Goal: Information Seeking & Learning: Find specific fact

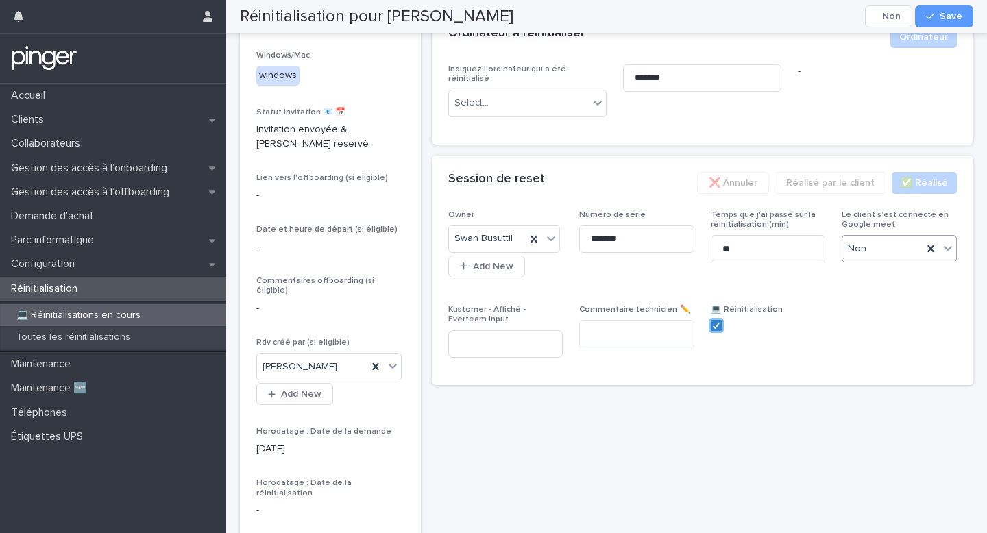
scroll to position [314, 0]
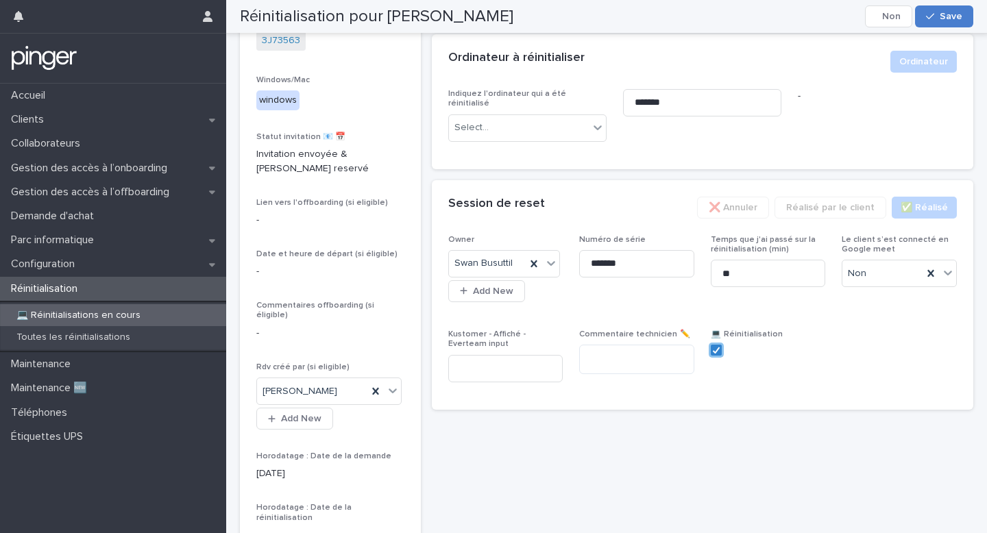
click at [936, 10] on button "Save" at bounding box center [944, 16] width 58 height 22
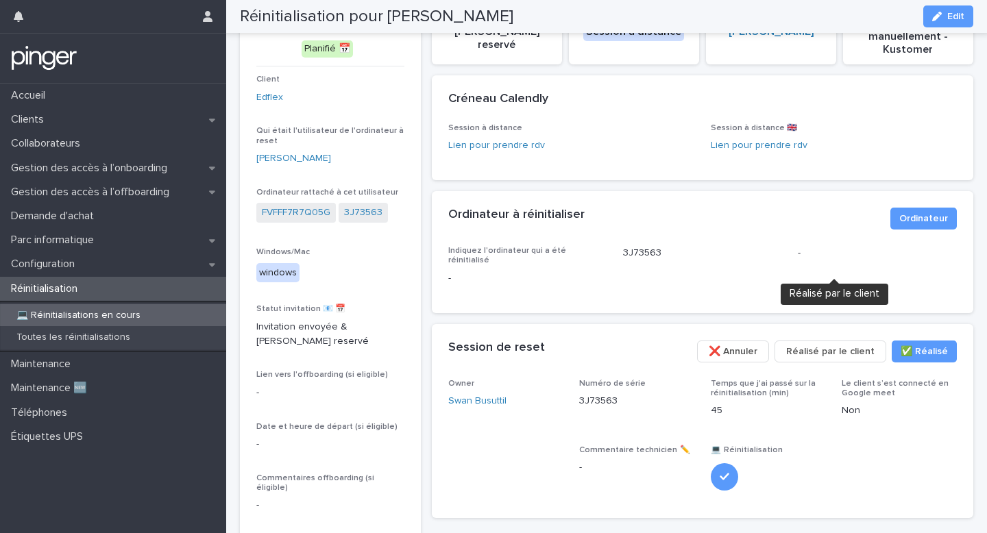
scroll to position [0, 0]
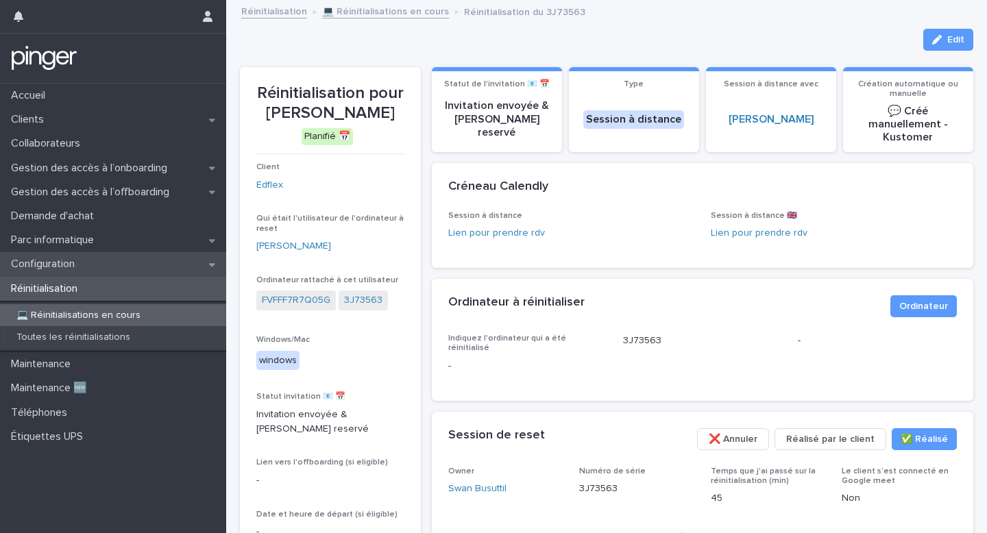
click at [162, 268] on div "Configuration" at bounding box center [113, 264] width 226 height 24
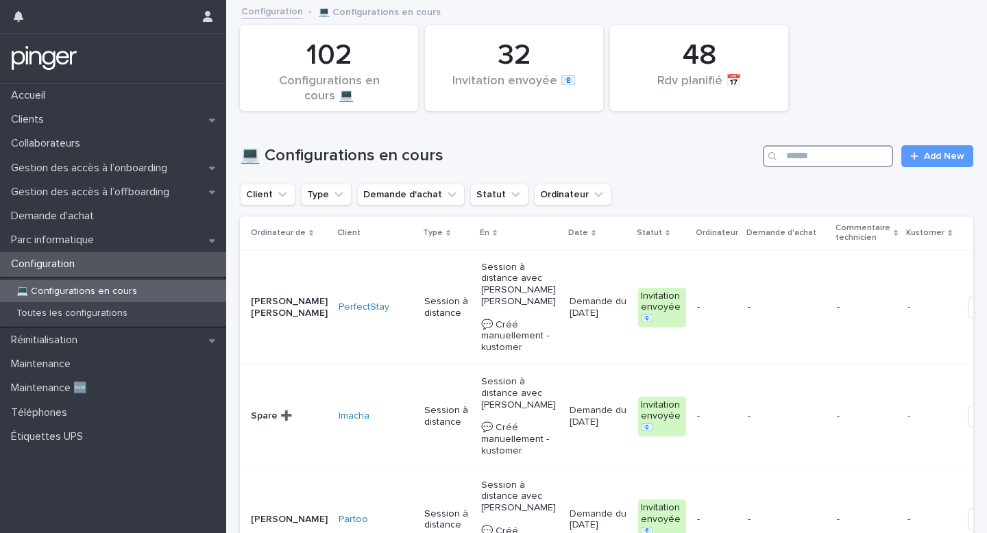
click at [840, 161] on input "Search" at bounding box center [828, 156] width 130 height 22
type input "*****"
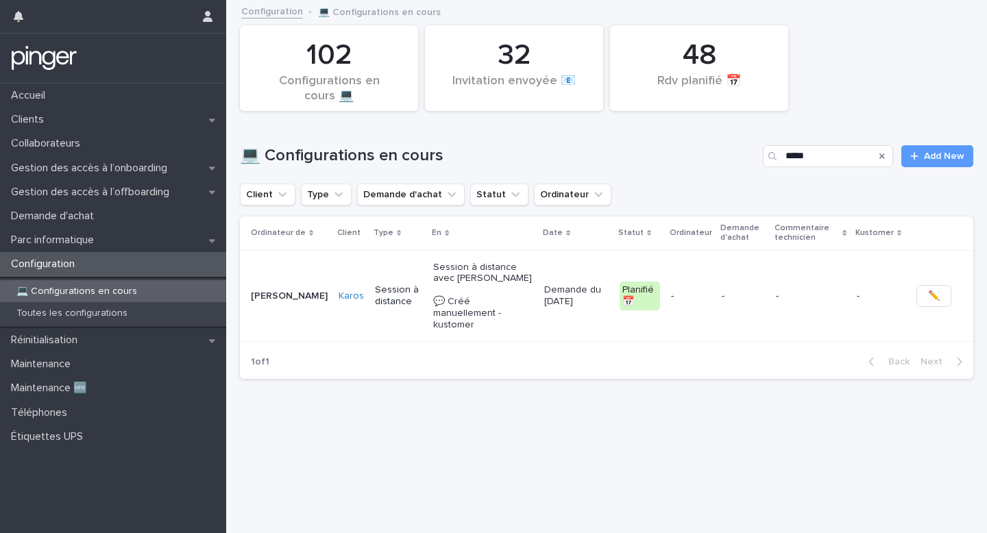
click at [761, 285] on div "-" at bounding box center [742, 296] width 43 height 23
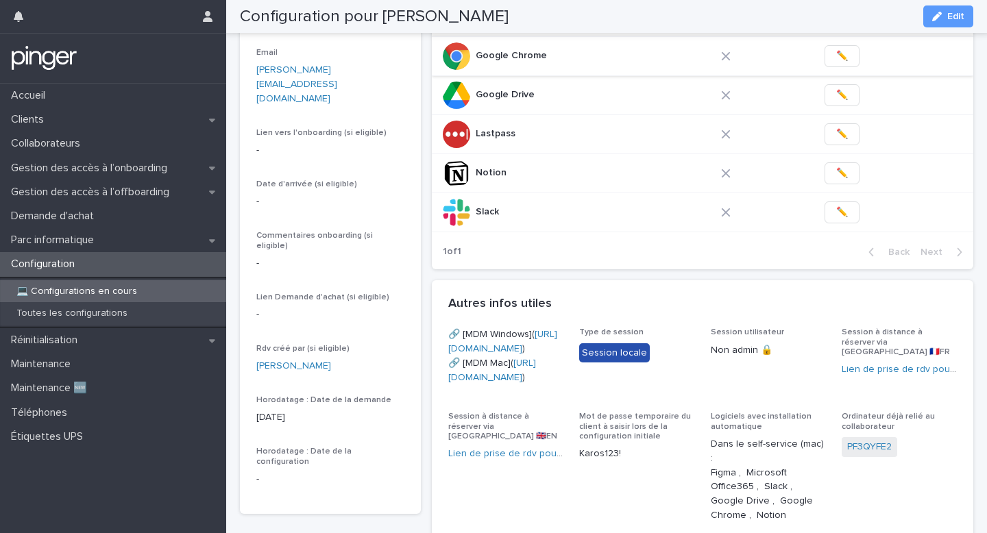
scroll to position [229, 0]
click at [542, 322] on div "Autres infos utiles •••" at bounding box center [703, 303] width 542 height 48
copy link "[URL][DOMAIN_NAME]"
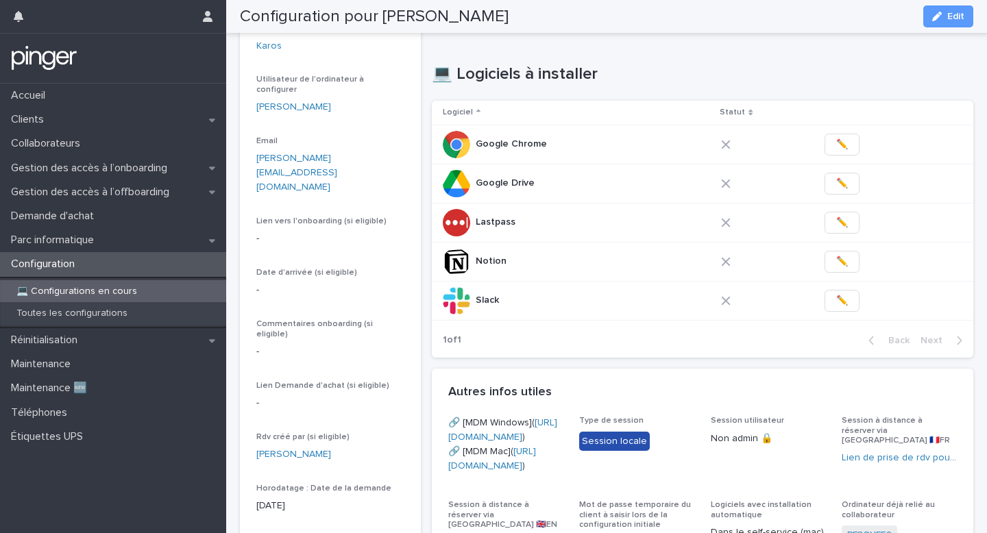
scroll to position [129, 0]
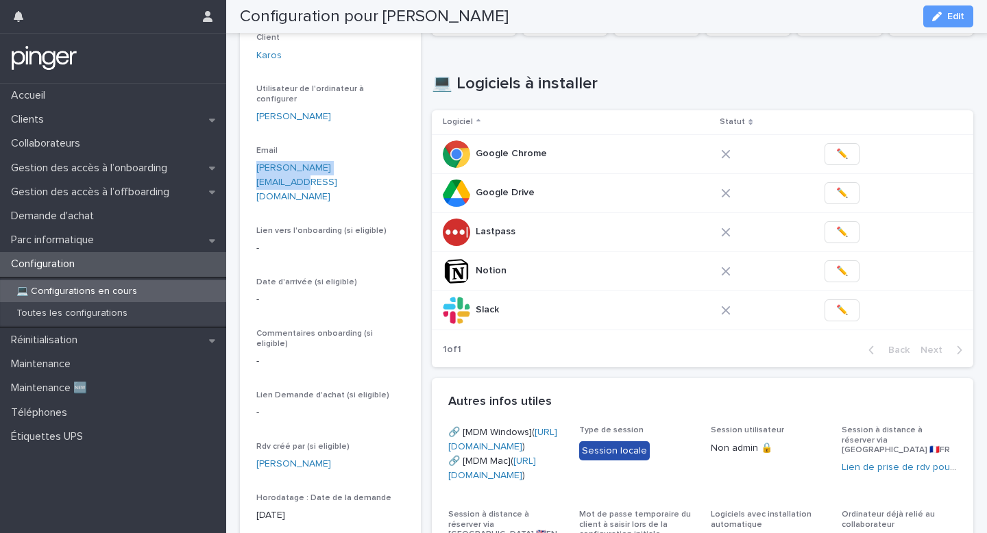
copy link "[URL][DOMAIN_NAME]"
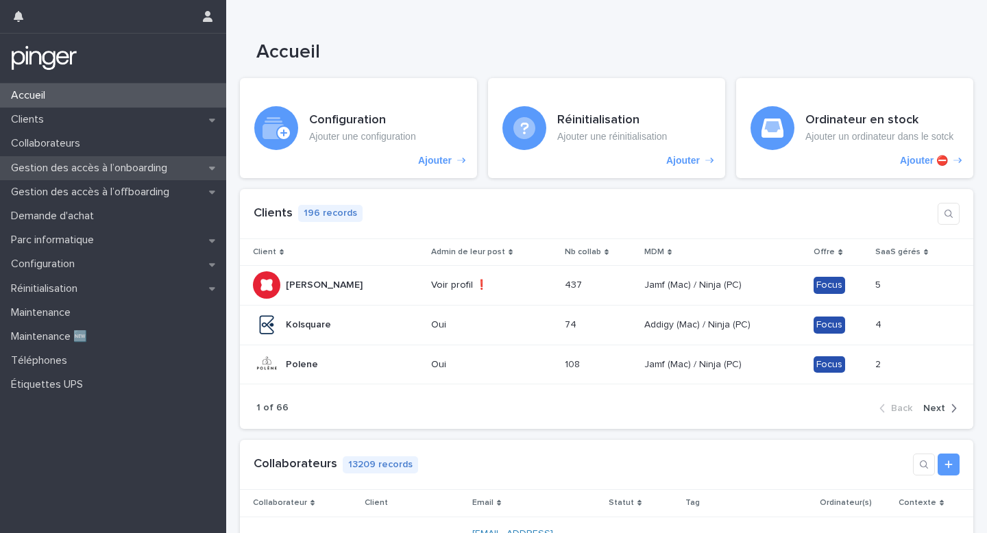
click at [178, 165] on p "Gestion des accès à l’onboarding" at bounding box center [91, 168] width 173 height 13
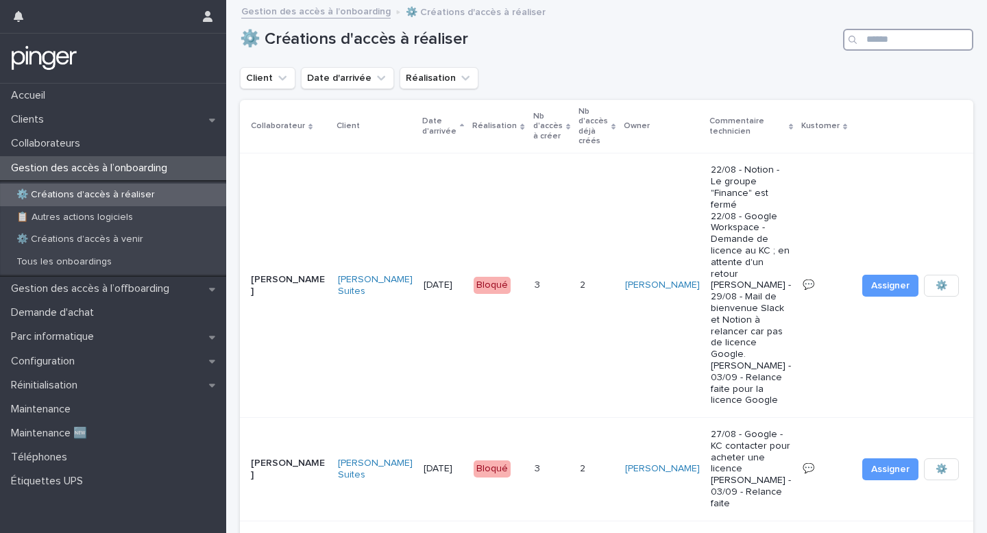
click at [865, 34] on input "Search" at bounding box center [908, 40] width 130 height 22
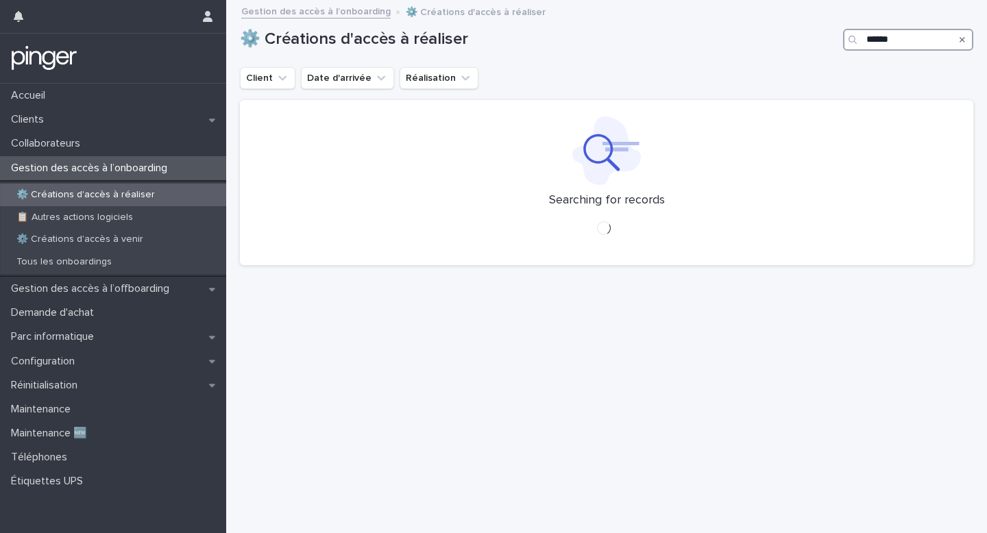
type input "*******"
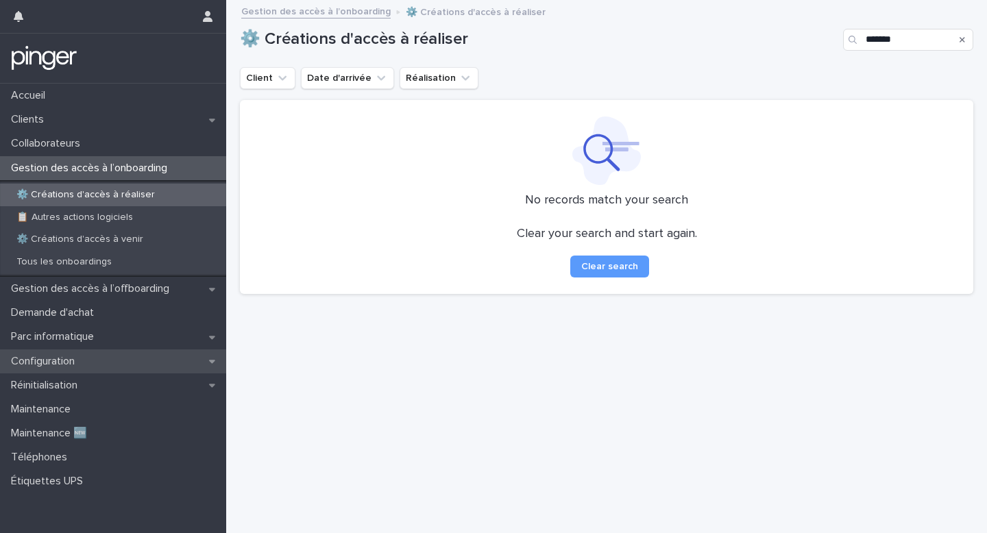
click at [177, 368] on div "Configuration" at bounding box center [113, 361] width 226 height 24
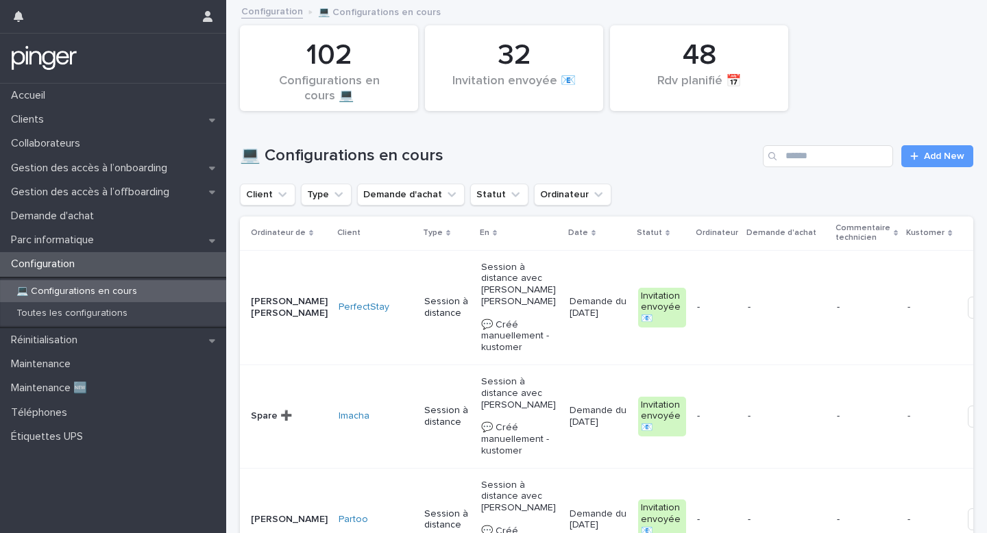
click at [831, 141] on div "💻 Configurations en cours Add New" at bounding box center [606, 151] width 733 height 66
click at [828, 151] on input "Search" at bounding box center [828, 156] width 130 height 22
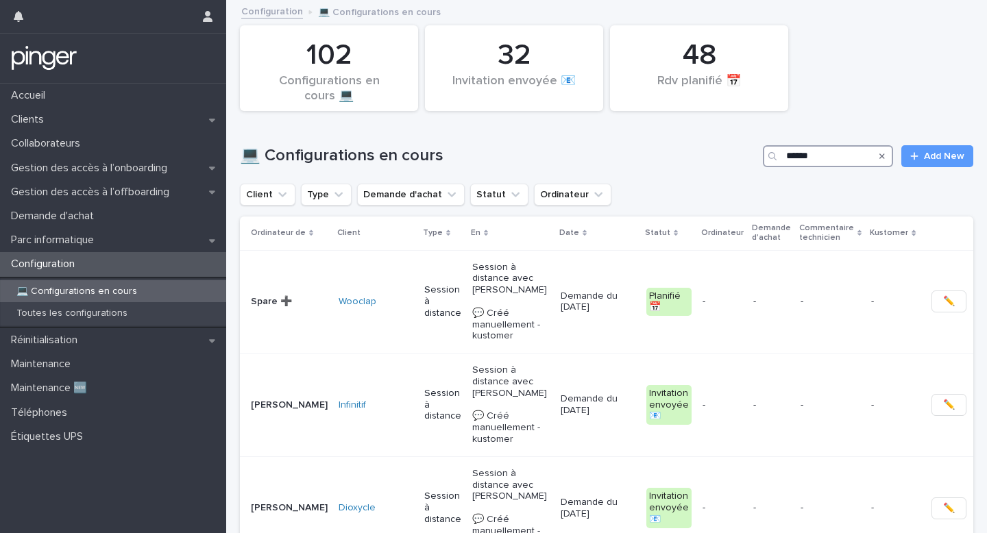
type input "*******"
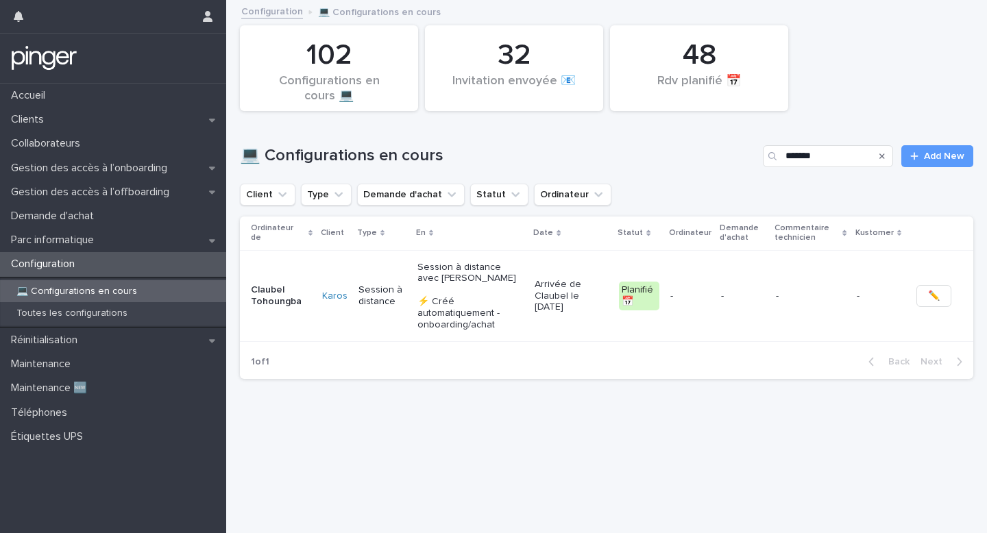
click at [700, 269] on td "-" at bounding box center [690, 296] width 51 height 92
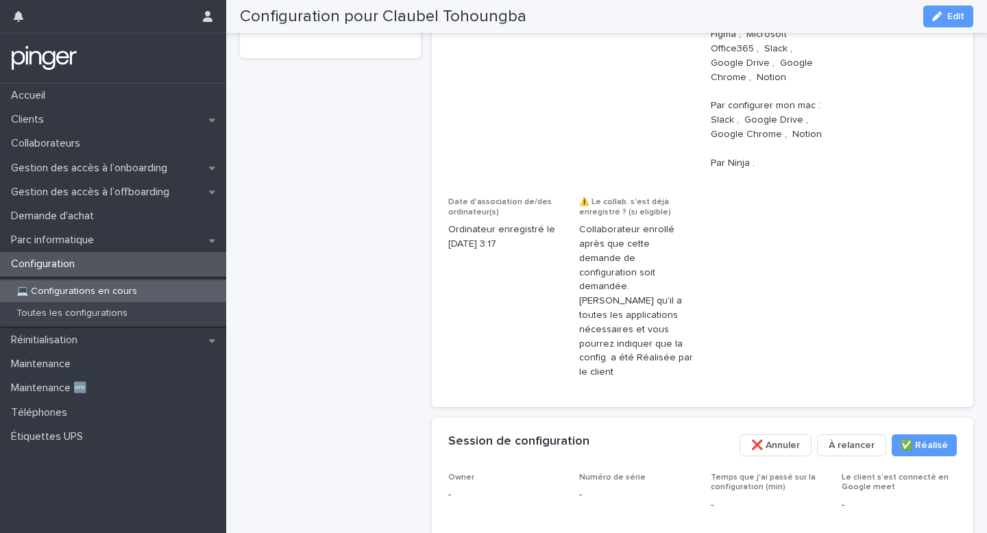
scroll to position [726, 0]
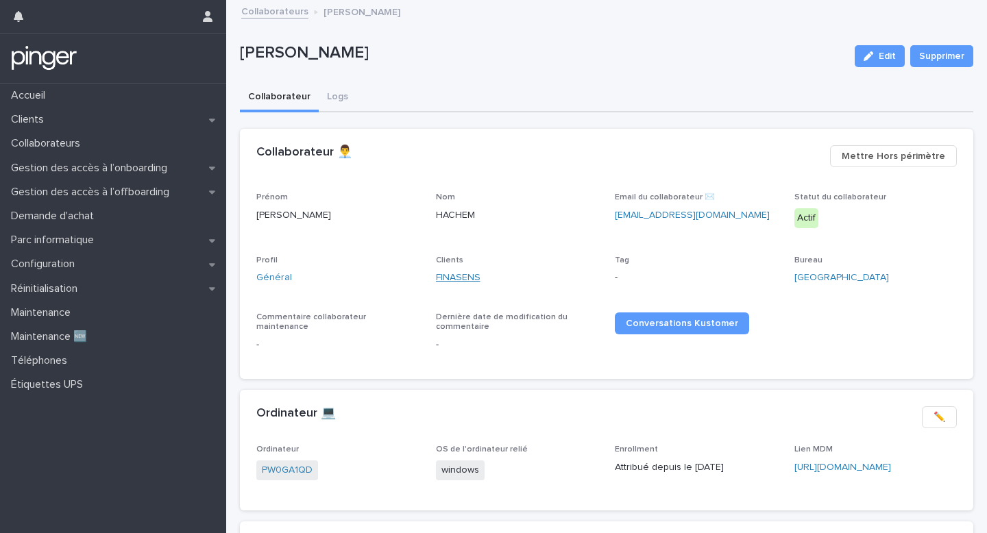
click at [460, 275] on link "FINASENS" at bounding box center [458, 278] width 45 height 14
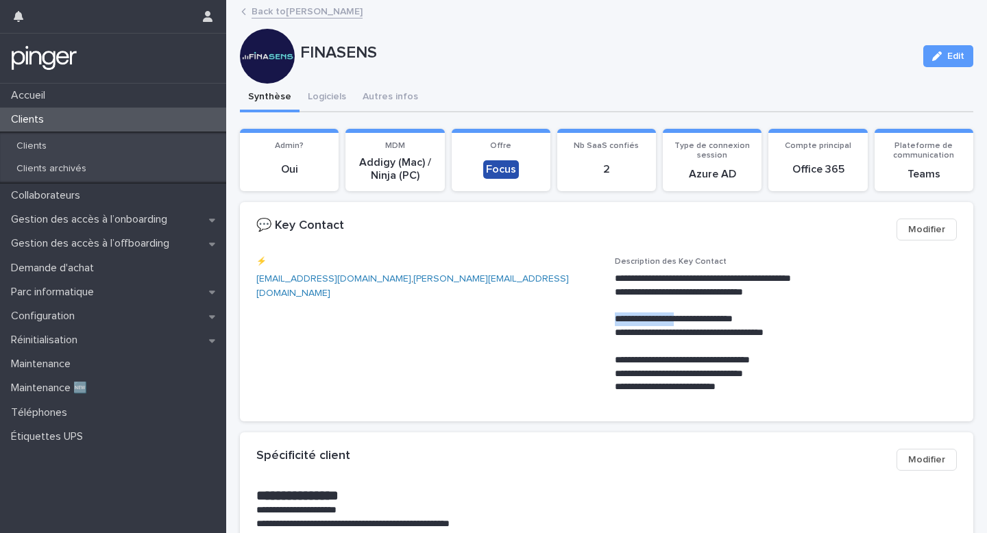
drag, startPoint x: 686, startPoint y: 318, endPoint x: 612, endPoint y: 317, distance: 74.0
click at [612, 317] on div "**********" at bounding box center [606, 331] width 700 height 149
copy p "**********"
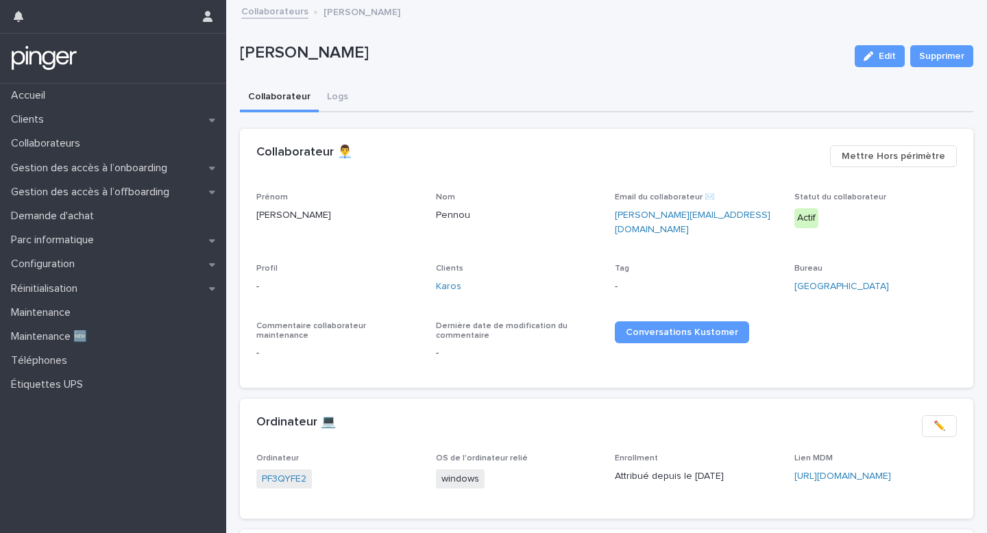
scroll to position [75, 0]
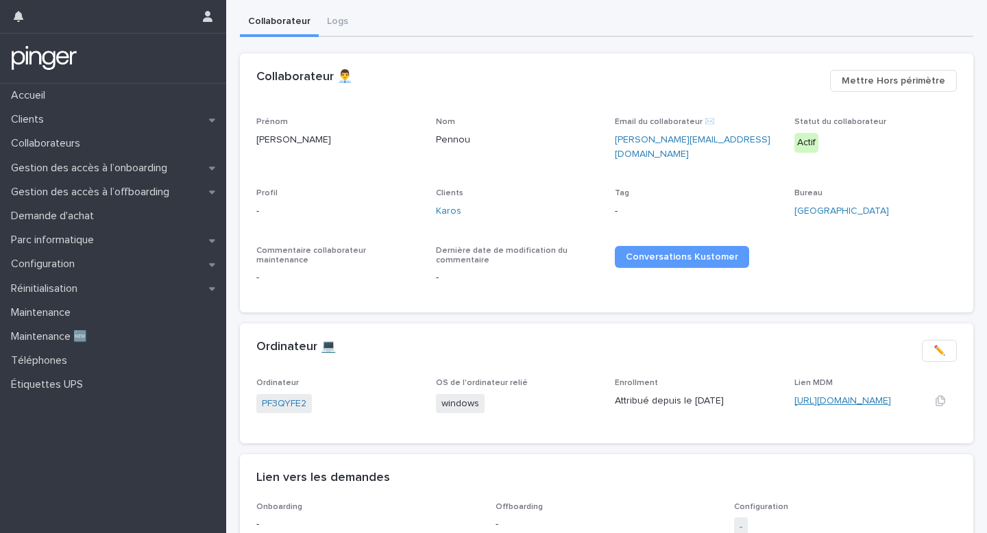
click at [830, 396] on link "https://eu.ninjarmm.com/#/deviceDashboard/1644/overview" at bounding box center [842, 401] width 97 height 10
